Goal: Transaction & Acquisition: Purchase product/service

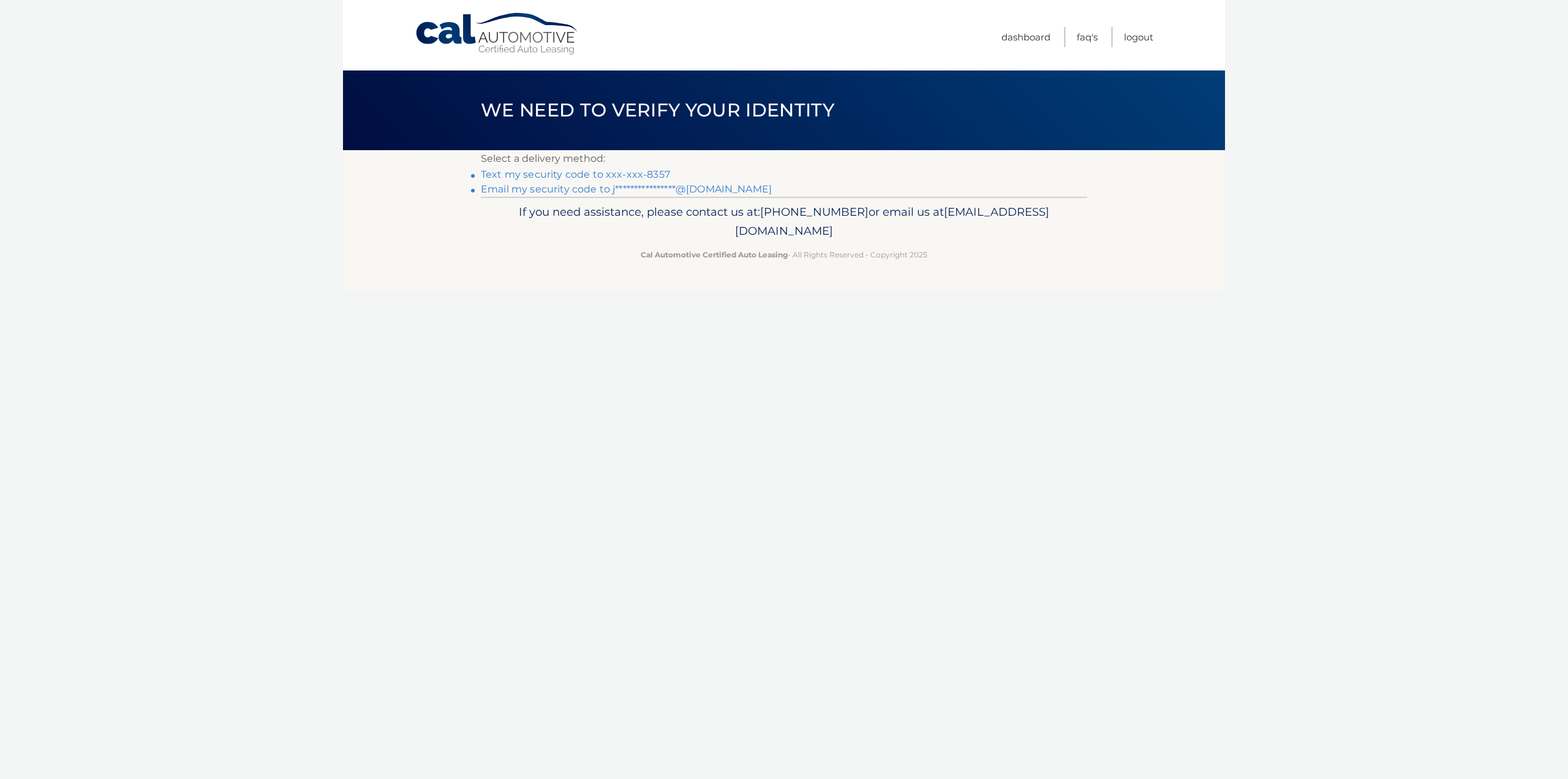
click at [620, 175] on link "Text my security code to xxx-xxx-8357" at bounding box center [575, 174] width 190 height 12
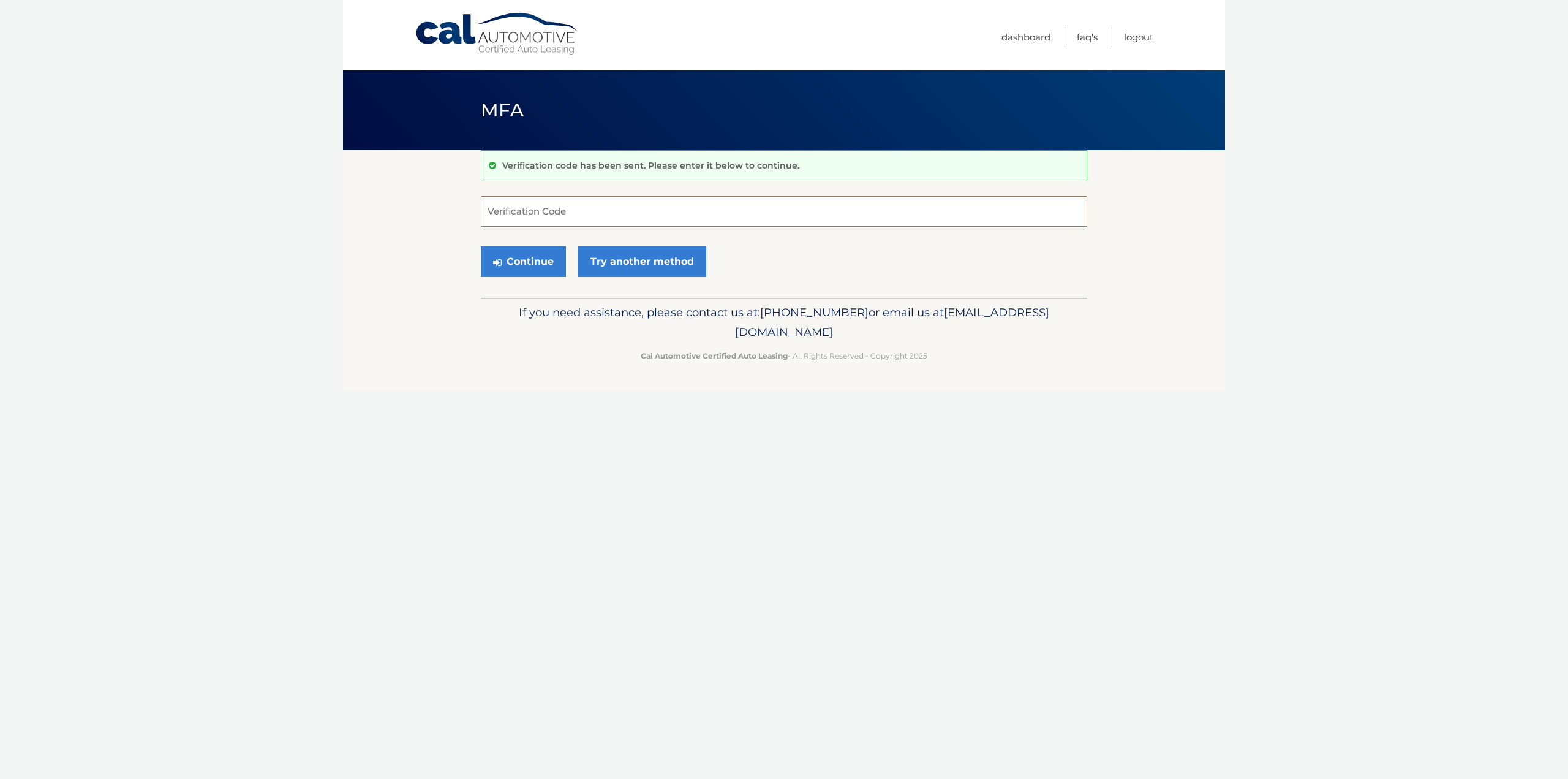
click at [592, 207] on input "Verification Code" at bounding box center [784, 211] width 607 height 30
type input "598859"
click at [553, 266] on button "Continue" at bounding box center [523, 261] width 85 height 30
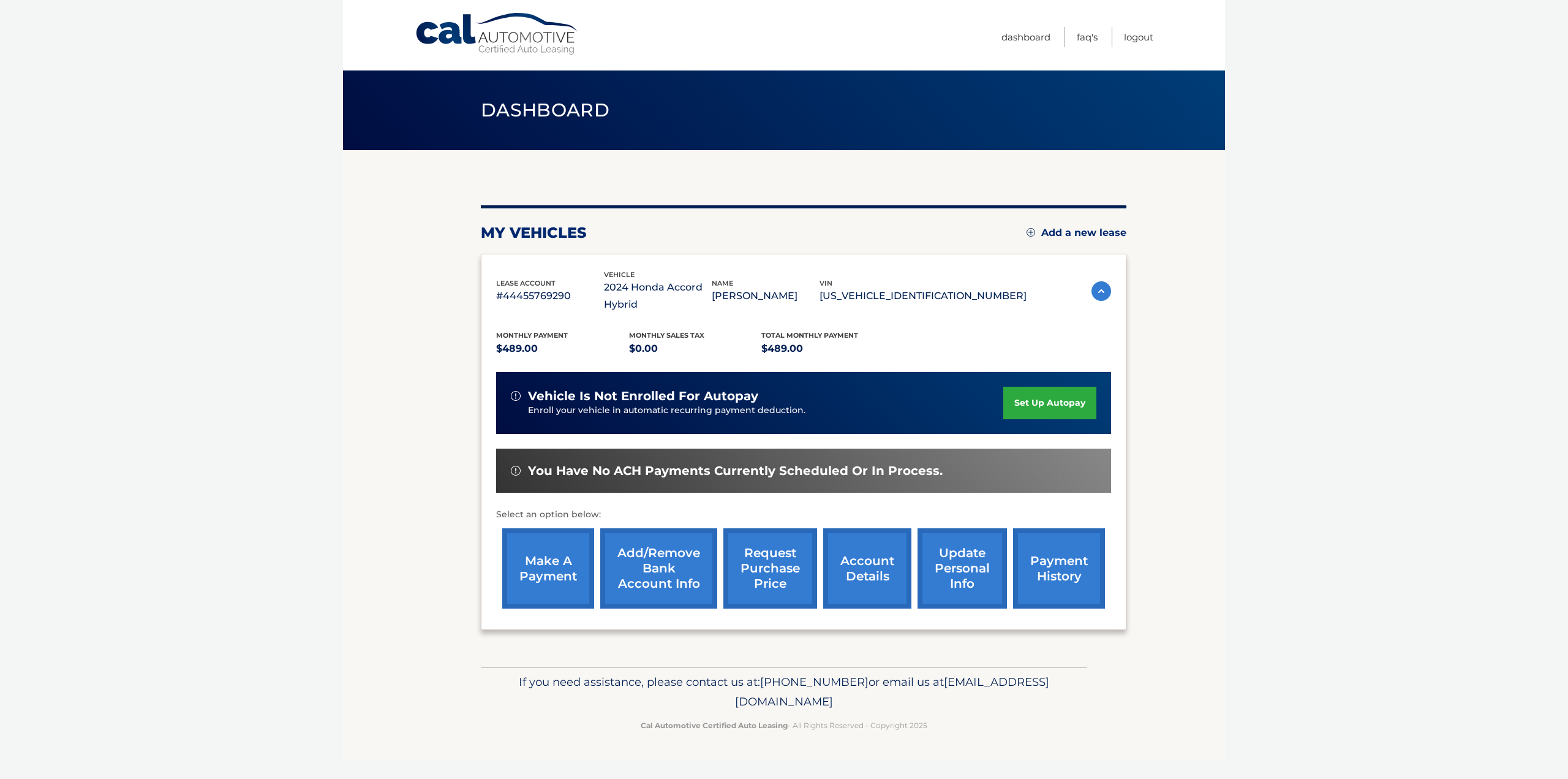
click at [558, 562] on link "make a payment" at bounding box center [548, 569] width 92 height 80
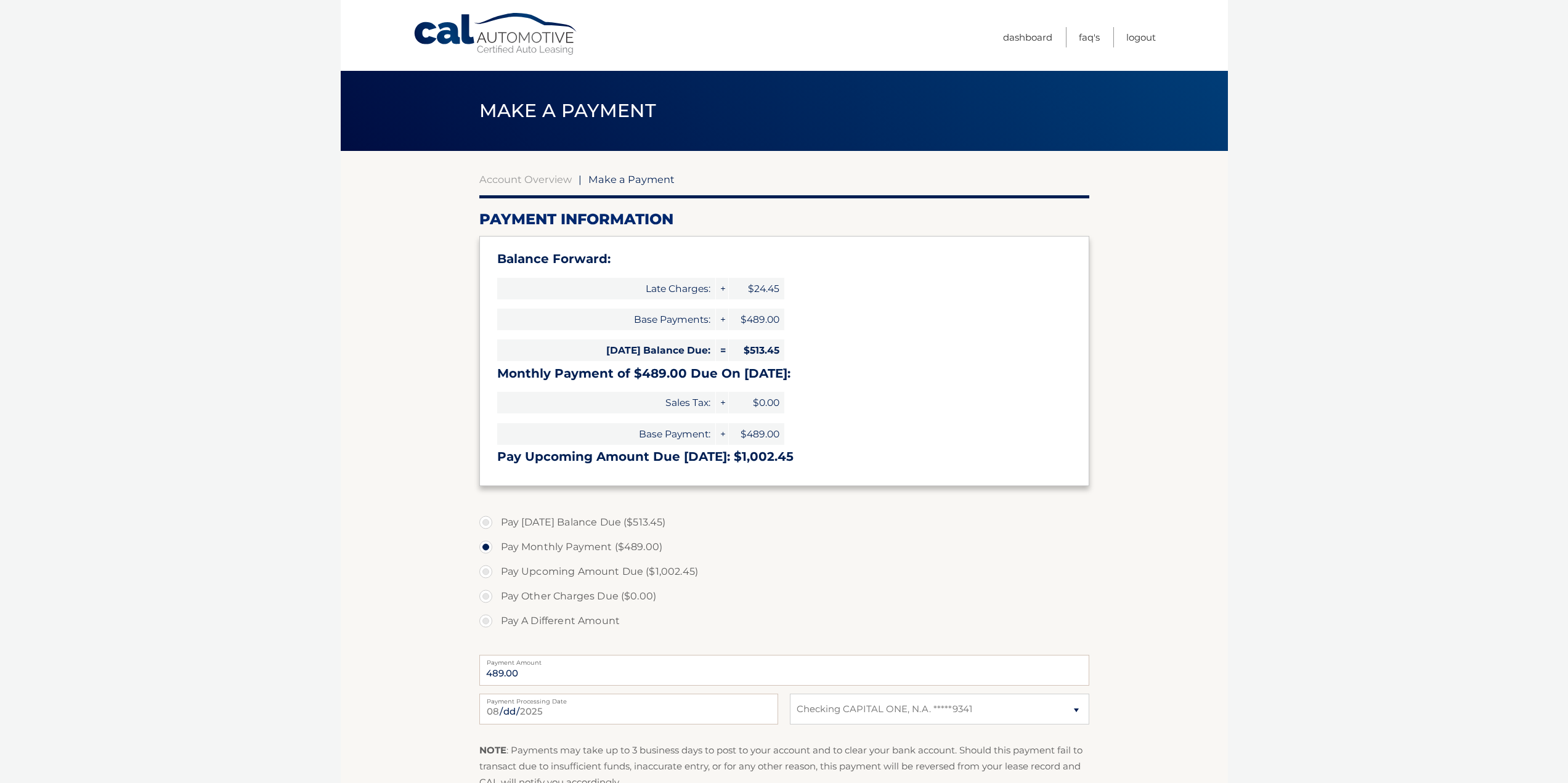
select select "OTc4YjZmYTEtNThlMC00ODExLWI3NjYtNjhkNzVhYjQzNTM2"
click at [486, 520] on label "Pay [DATE] Balance Due ($513.45)" at bounding box center [784, 522] width 610 height 25
click at [486, 520] on input "Pay [DATE] Balance Due ($513.45)" at bounding box center [490, 520] width 13 height 20
radio input "true"
type input "513.45"
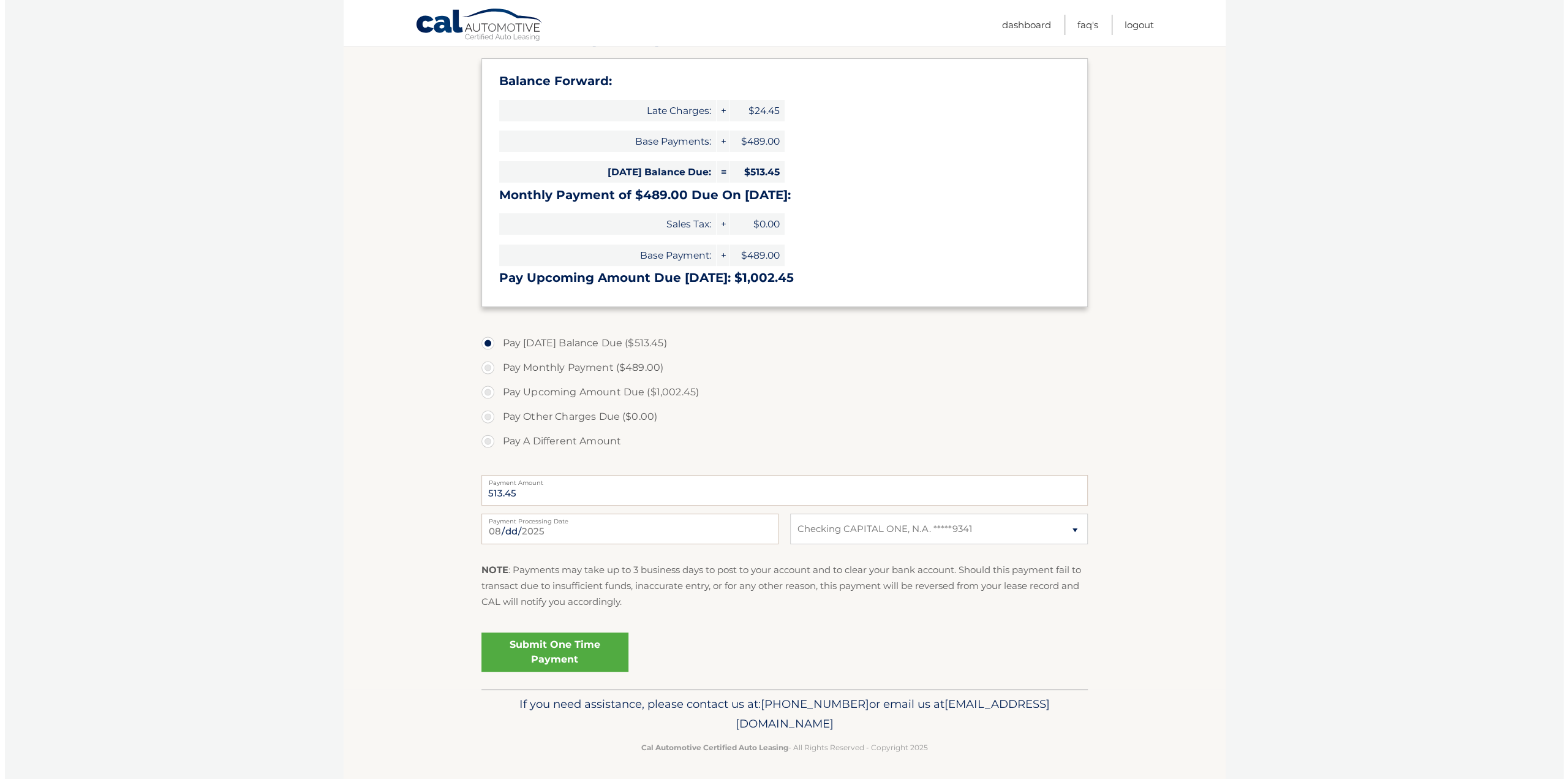
scroll to position [179, 0]
click at [541, 647] on link "Submit One Time Payment" at bounding box center [550, 650] width 148 height 39
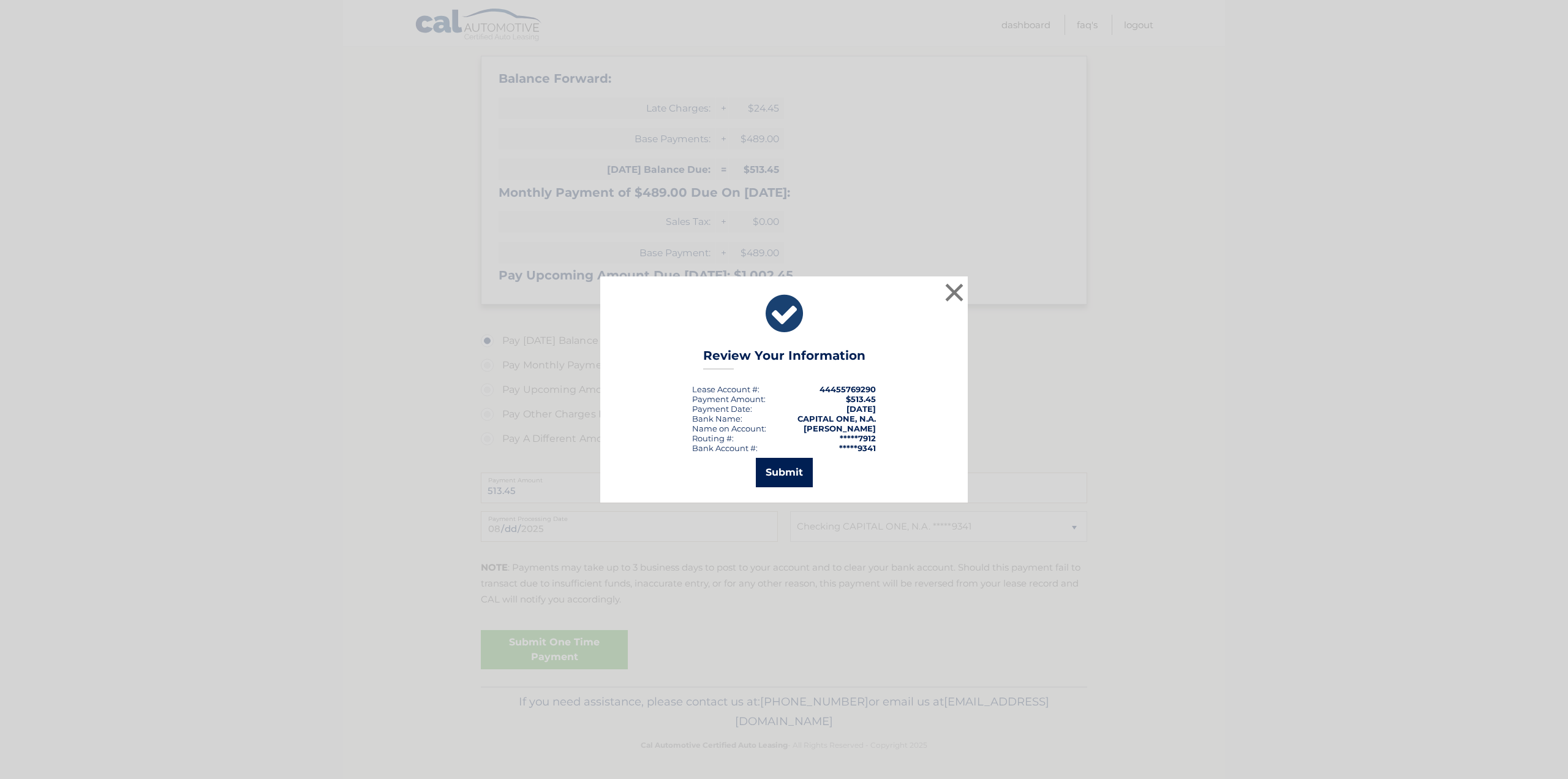
click at [770, 468] on button "Submit" at bounding box center [784, 472] width 57 height 29
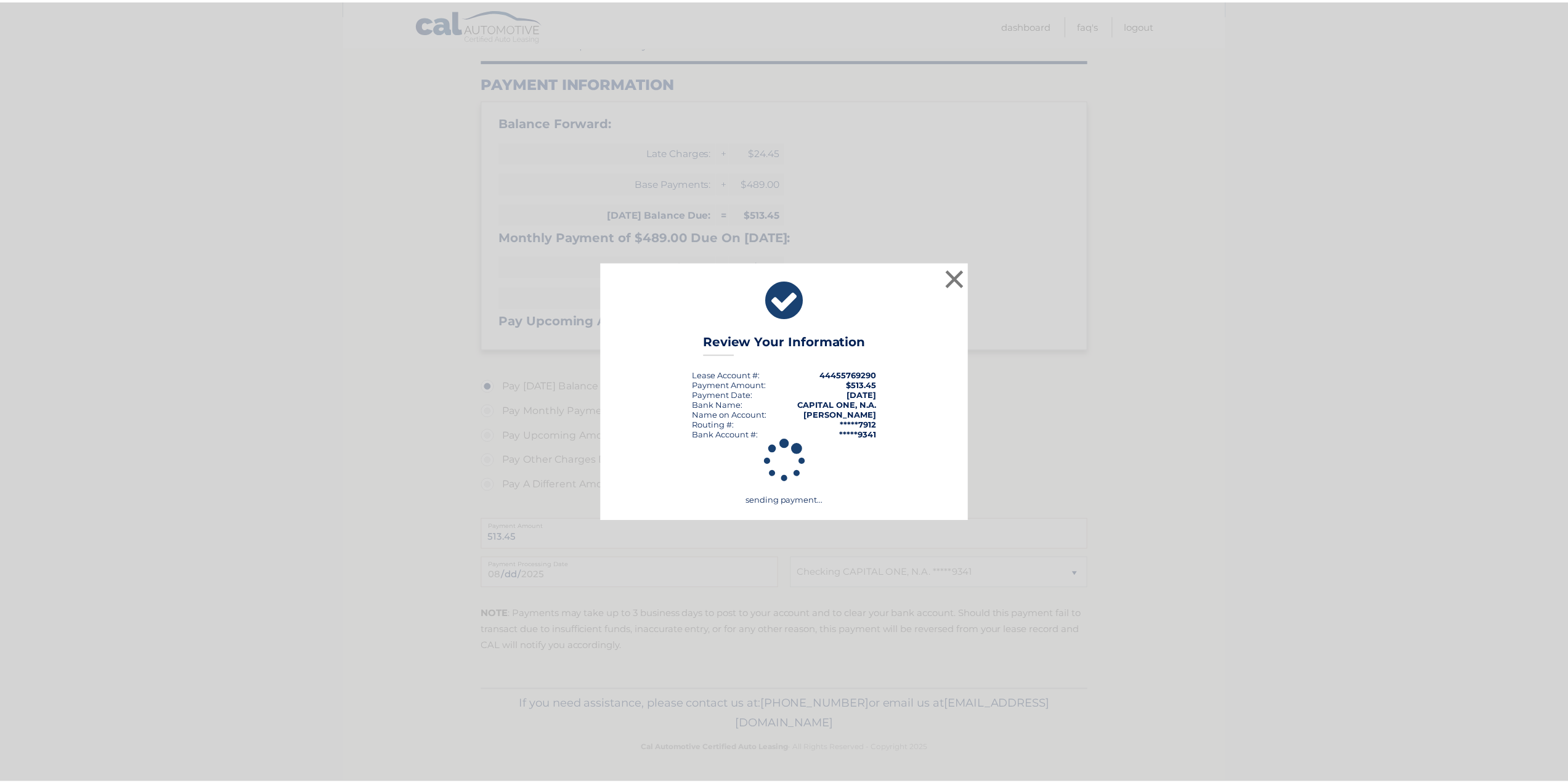
scroll to position [136, 0]
click at [963, 277] on button "×" at bounding box center [959, 278] width 25 height 25
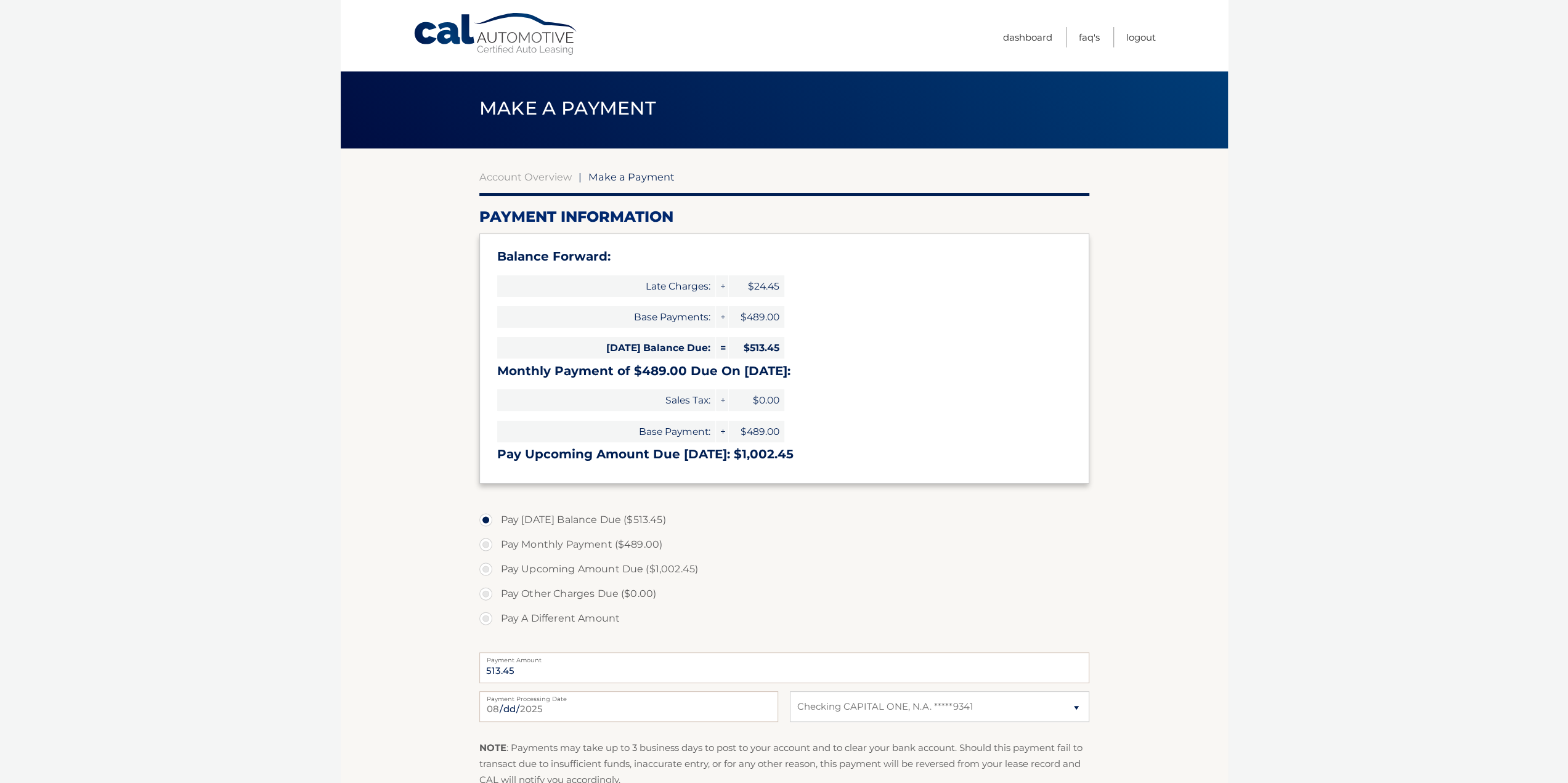
scroll to position [0, 0]
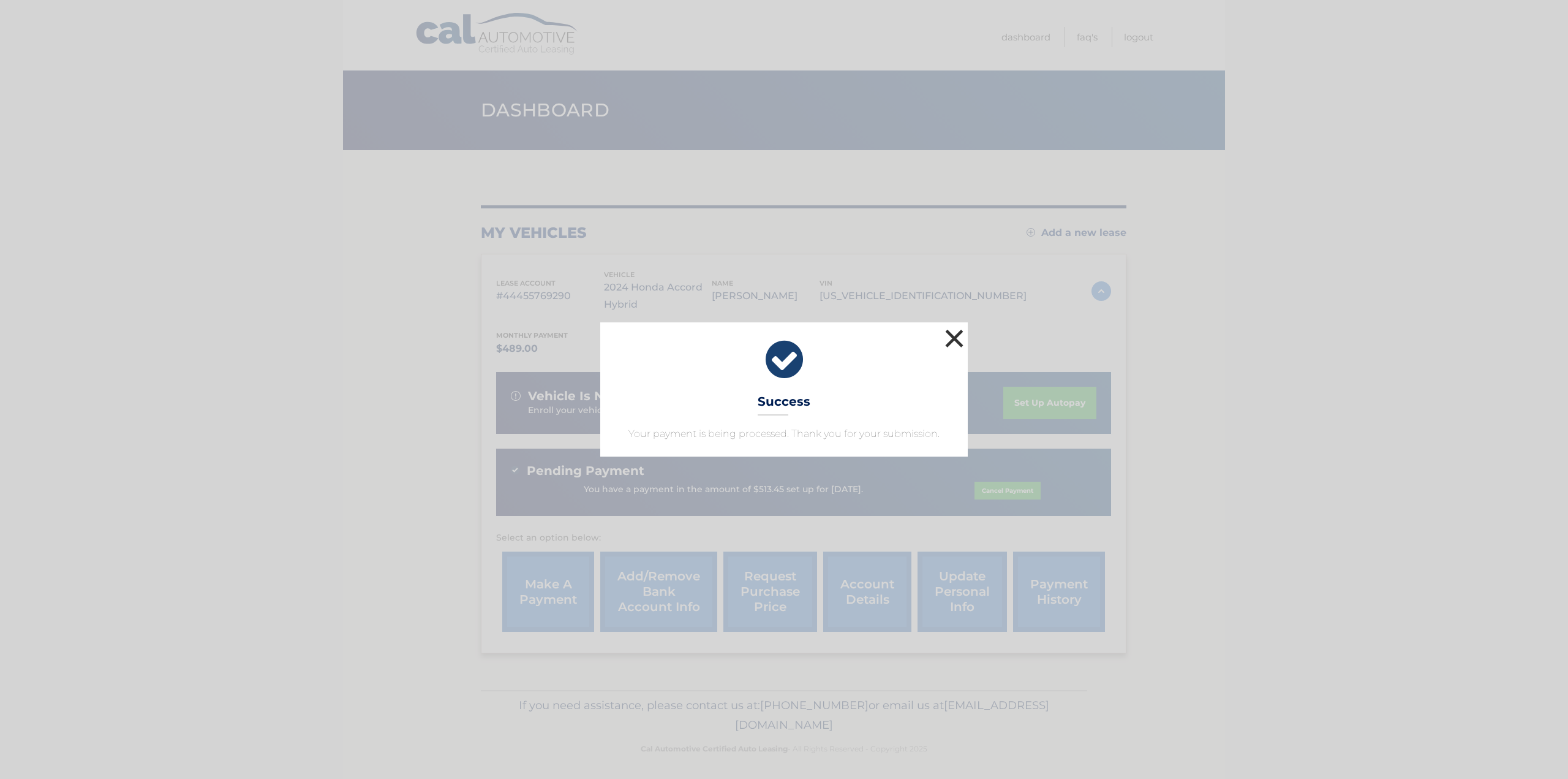
click at [947, 334] on button "×" at bounding box center [954, 338] width 24 height 24
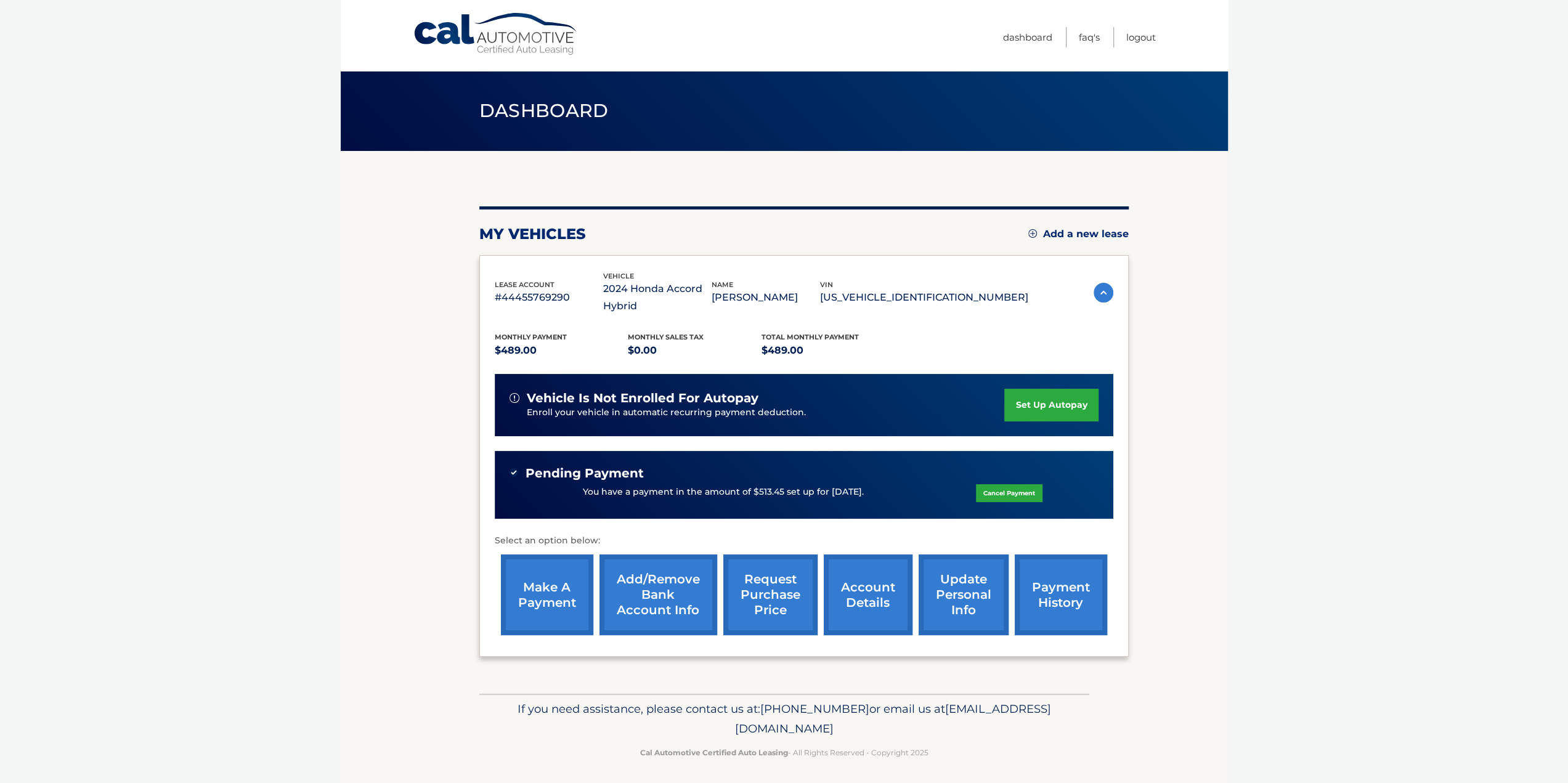
scroll to position [3, 0]
